Goal: Information Seeking & Learning: Stay updated

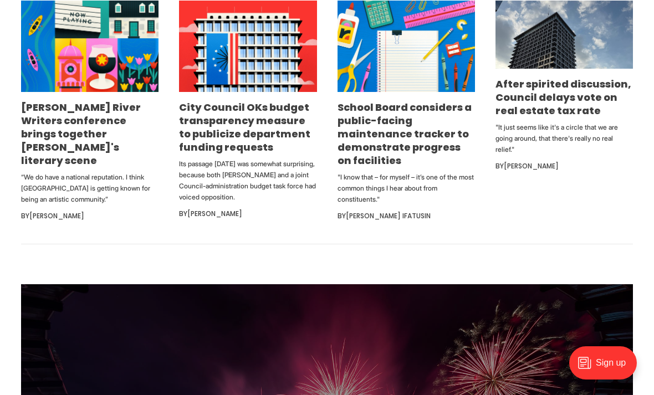
scroll to position [726, 0]
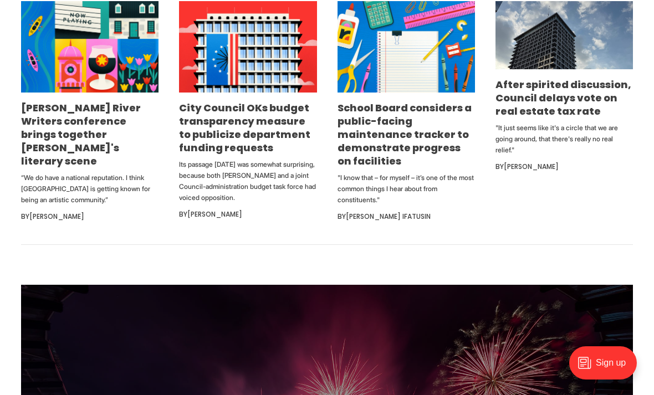
click at [417, 168] on link "School Board considers a public-facing maintenance tracker to demonstrate progr…" at bounding box center [405, 134] width 134 height 67
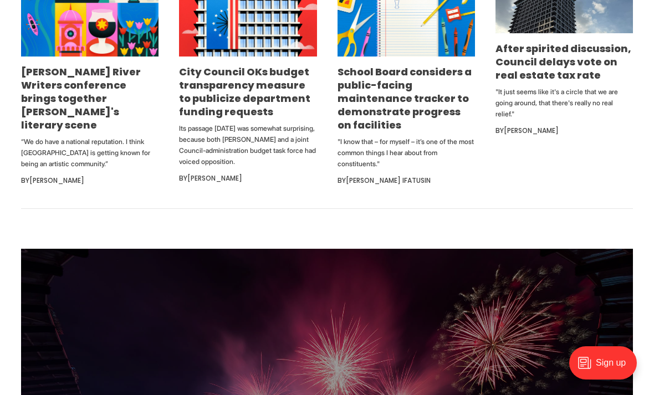
click at [252, 119] on link "City Council OKs budget transparency measure to publicize department funding re…" at bounding box center [244, 92] width 131 height 54
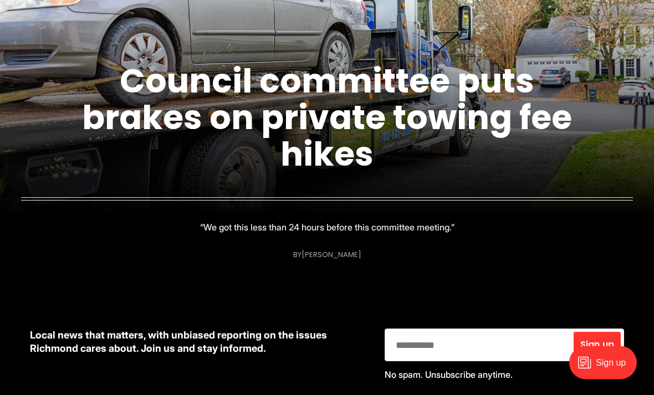
scroll to position [196, 0]
click at [125, 144] on link "Council committee puts brakes on private towing fee hikes" at bounding box center [327, 118] width 490 height 120
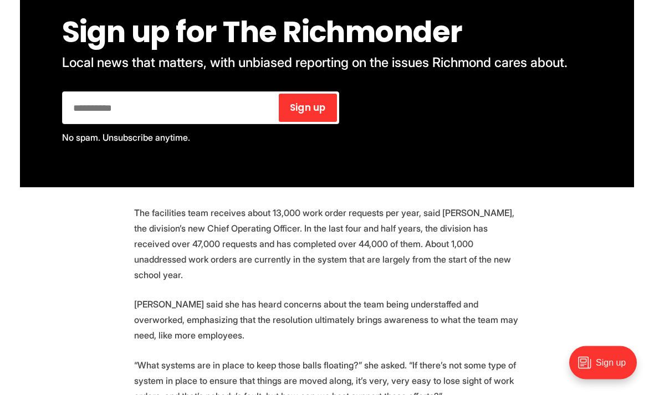
scroll to position [1679, 0]
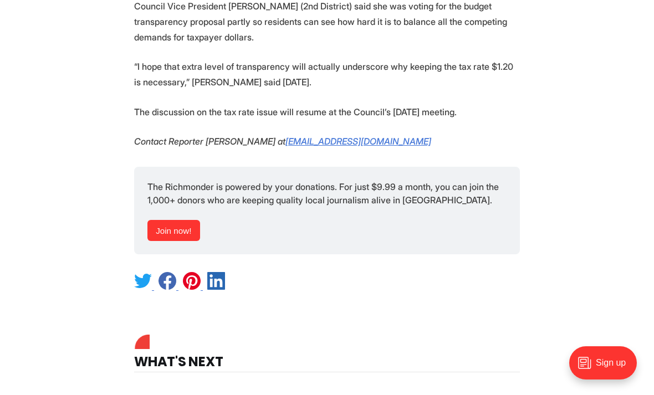
scroll to position [1512, 0]
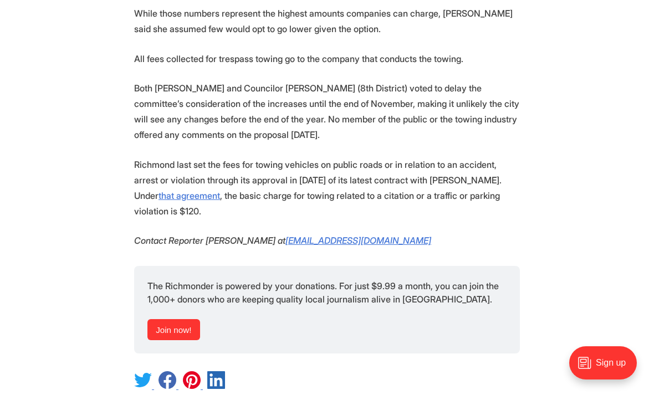
scroll to position [1158, 0]
